Goal: Find specific page/section: Find specific page/section

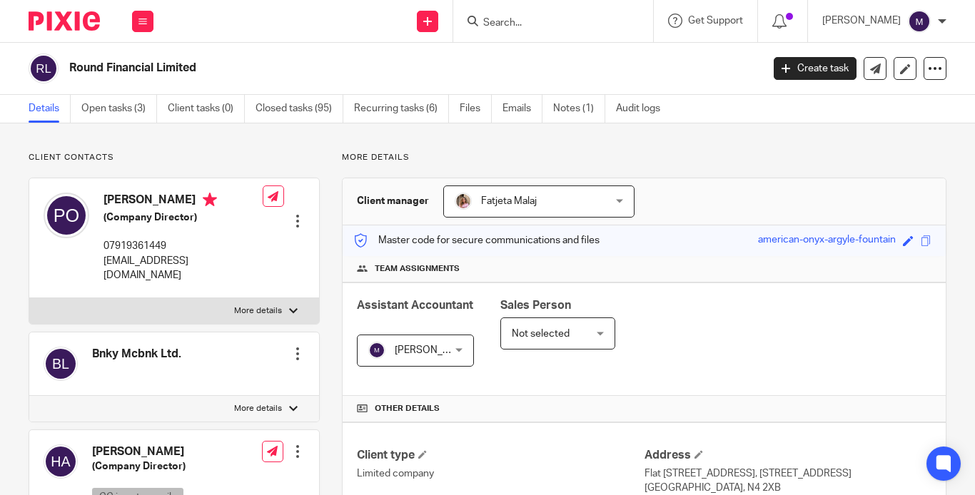
click at [523, 21] on input "Search" at bounding box center [546, 23] width 128 height 13
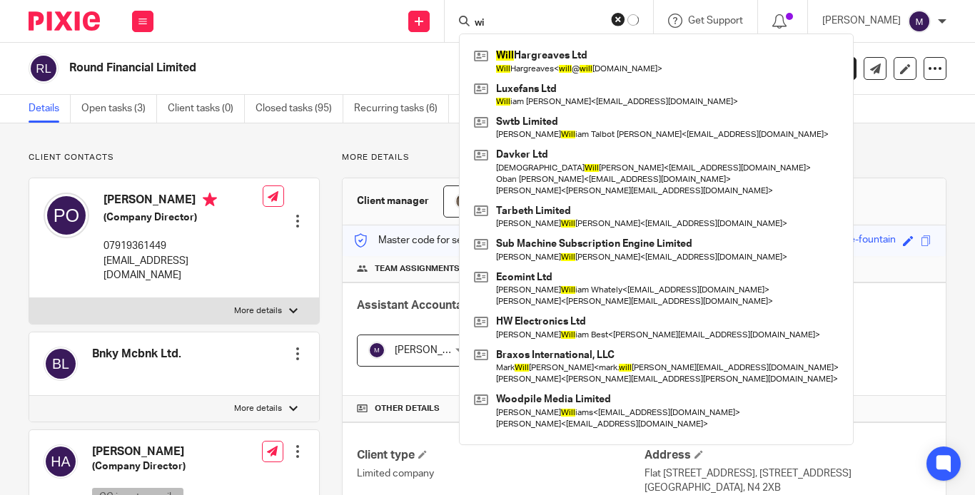
type input "w"
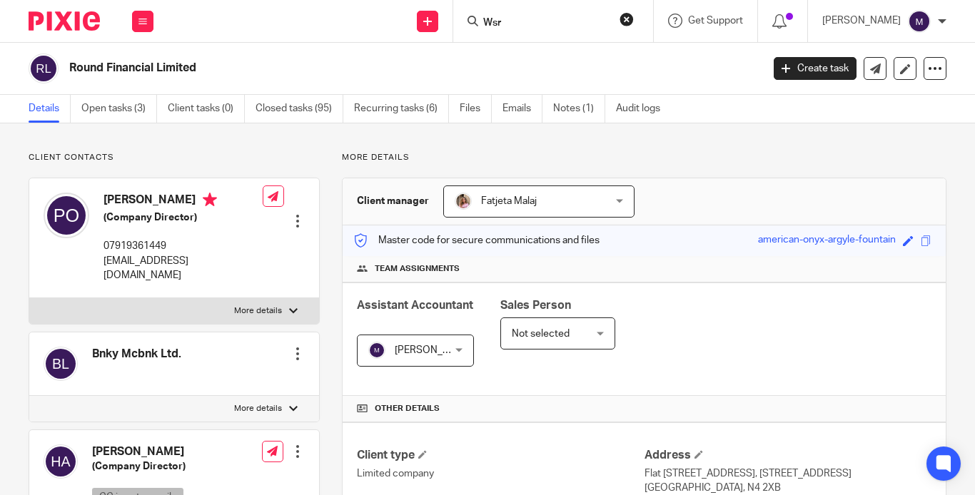
type input "Wsr"
click button "submit" at bounding box center [0, 0] width 0 height 0
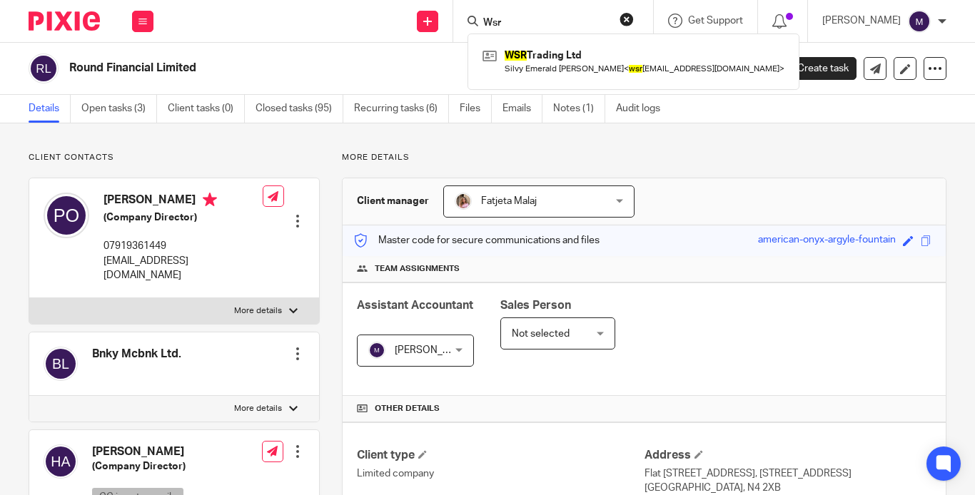
click at [619, 55] on link at bounding box center [633, 61] width 309 height 33
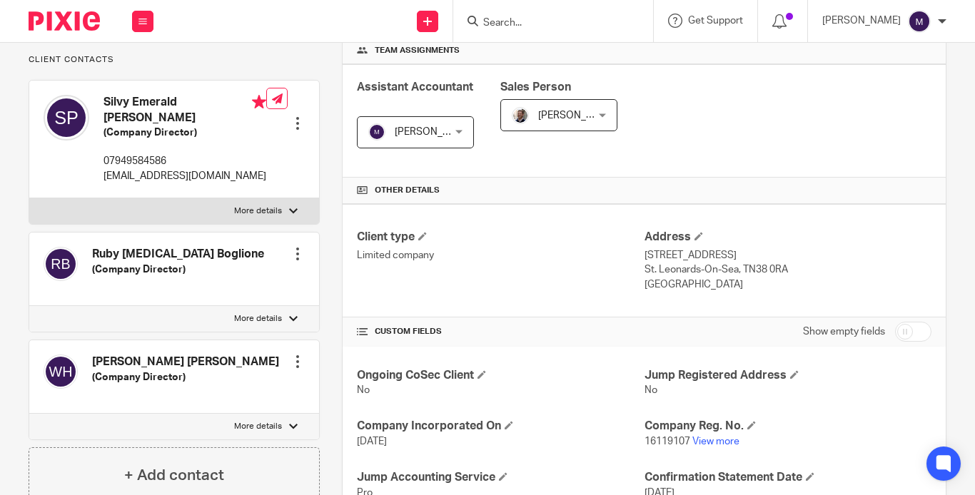
scroll to position [252, 0]
